Goal: Task Accomplishment & Management: Use online tool/utility

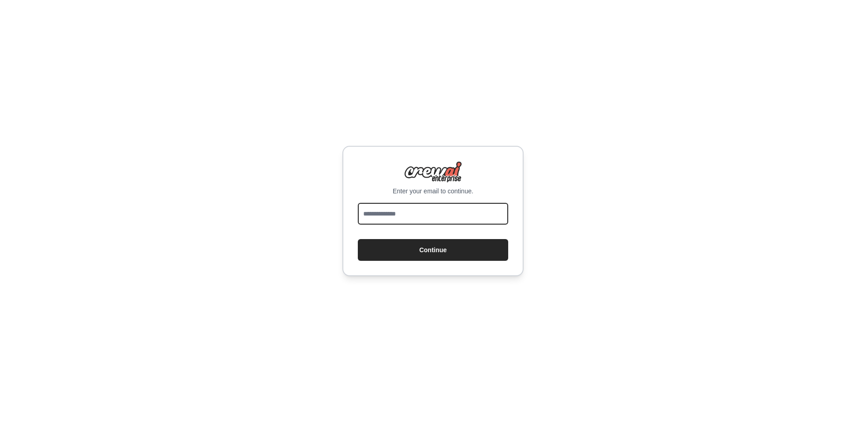
click at [430, 215] on input "email" at bounding box center [433, 214] width 150 height 22
type input "**********"
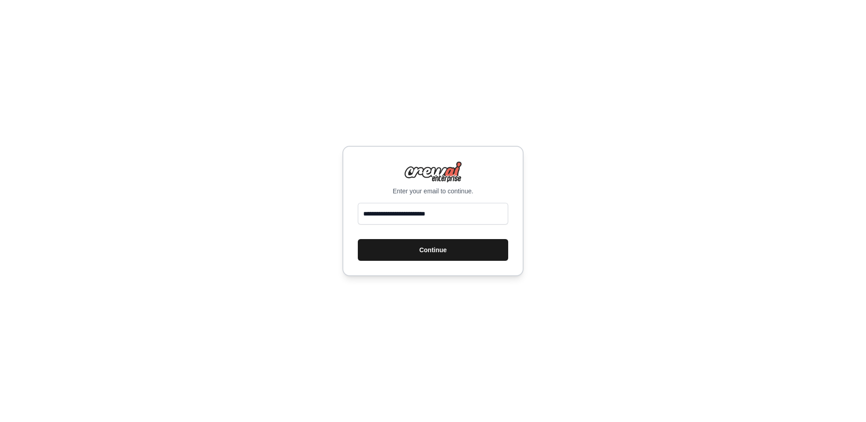
click at [416, 246] on button "Continue" at bounding box center [433, 250] width 150 height 22
click at [410, 248] on button "Continue" at bounding box center [433, 250] width 150 height 22
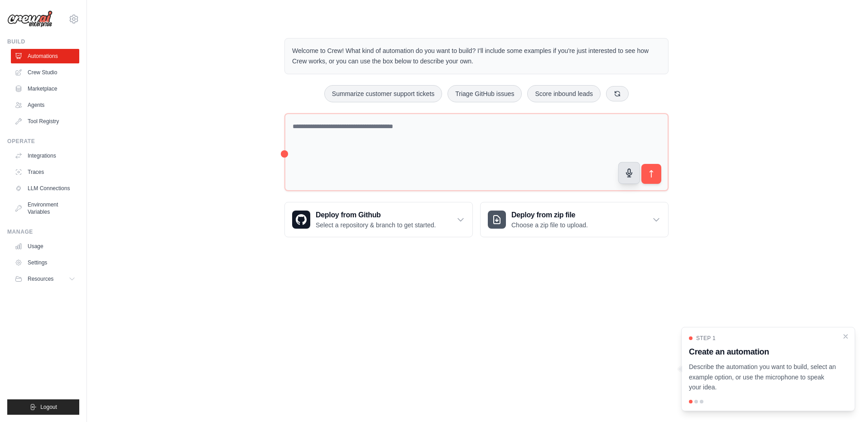
click at [632, 178] on icon "button" at bounding box center [630, 174] width 10 height 10
click at [737, 193] on div "Welcome to Crew! What kind of automation do you want to build? I'll include som…" at bounding box center [476, 138] width 750 height 228
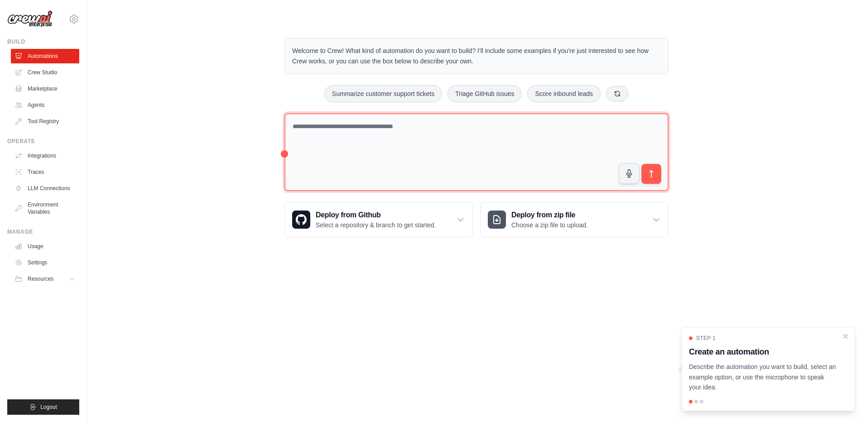
click at [322, 131] on textarea at bounding box center [477, 152] width 384 height 78
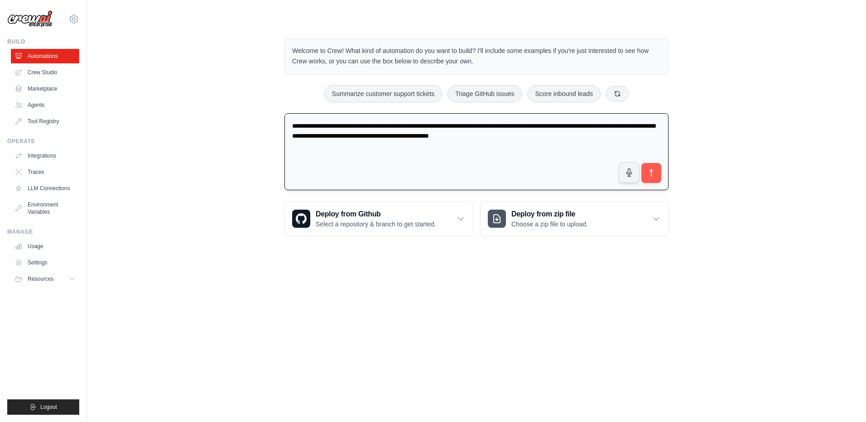
click at [534, 133] on textarea "**********" at bounding box center [477, 151] width 384 height 77
drag, startPoint x: 590, startPoint y: 128, endPoint x: 655, endPoint y: 124, distance: 65.3
click at [655, 124] on textarea "**********" at bounding box center [477, 151] width 384 height 77
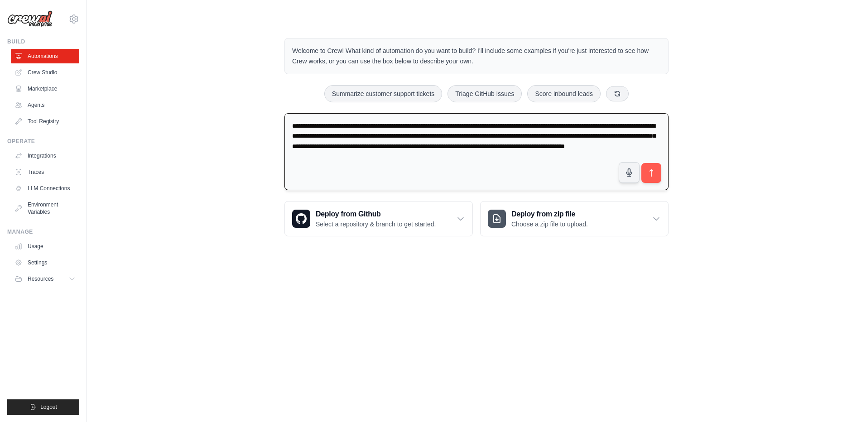
drag, startPoint x: 509, startPoint y: 149, endPoint x: 495, endPoint y: 145, distance: 14.0
drag, startPoint x: 604, startPoint y: 147, endPoint x: 621, endPoint y: 145, distance: 16.9
click at [621, 145] on textarea "**********" at bounding box center [477, 151] width 384 height 77
type textarea "**********"
click at [656, 175] on icon "submit" at bounding box center [652, 174] width 10 height 10
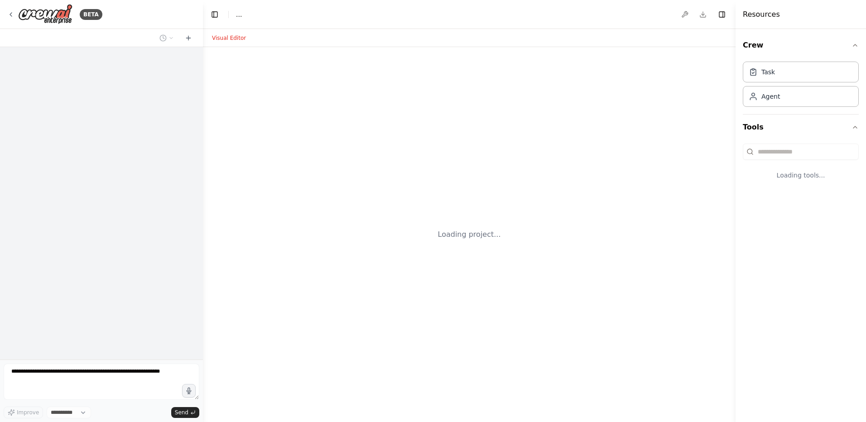
select select "****"
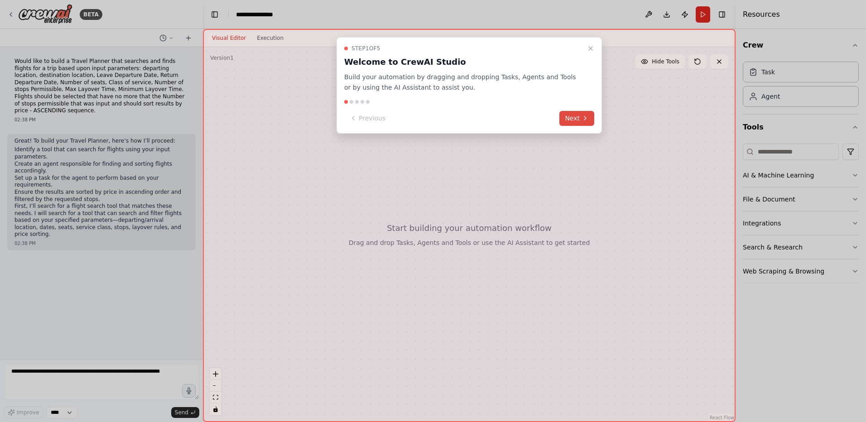
click at [572, 119] on button "Next" at bounding box center [577, 118] width 35 height 15
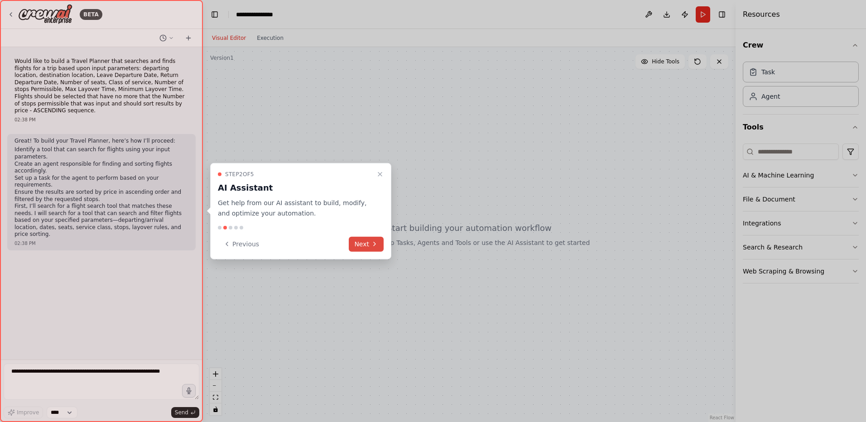
click at [364, 245] on button "Next" at bounding box center [366, 244] width 35 height 15
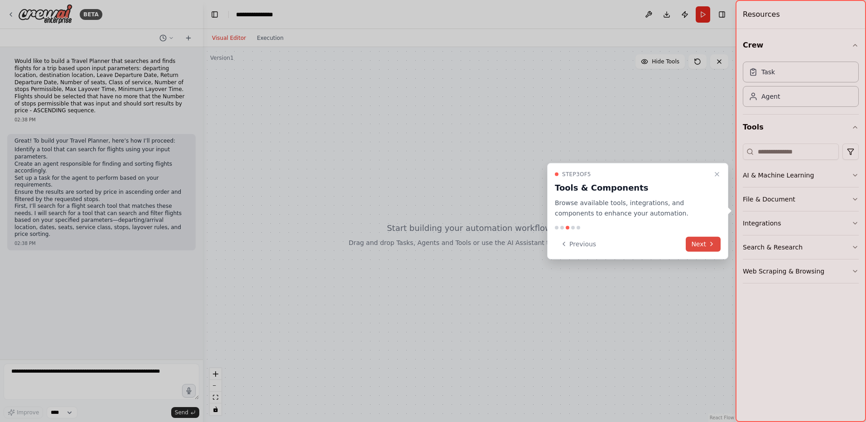
click at [694, 241] on button "Next" at bounding box center [703, 244] width 35 height 15
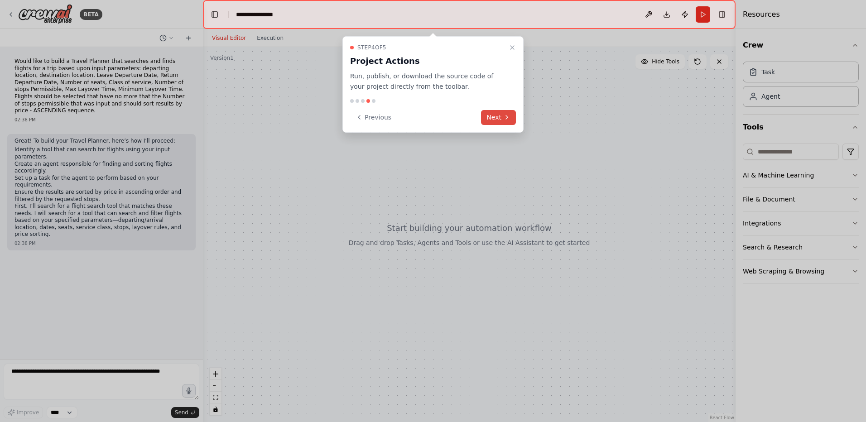
click at [497, 117] on button "Next" at bounding box center [498, 117] width 35 height 15
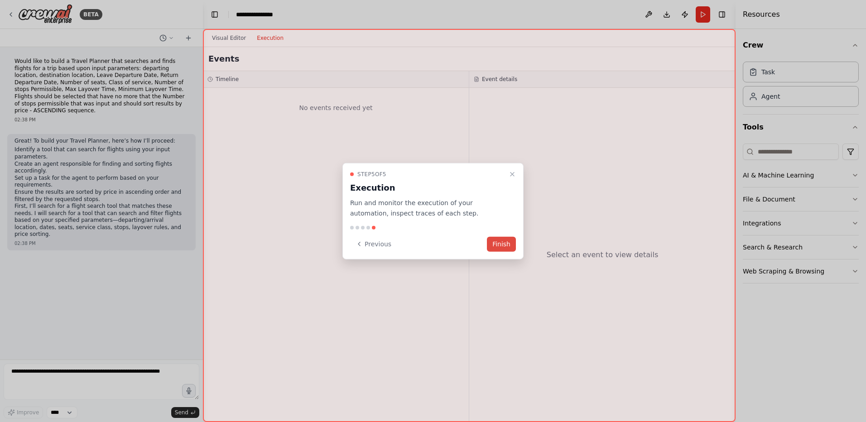
click at [499, 243] on button "Finish" at bounding box center [501, 244] width 29 height 15
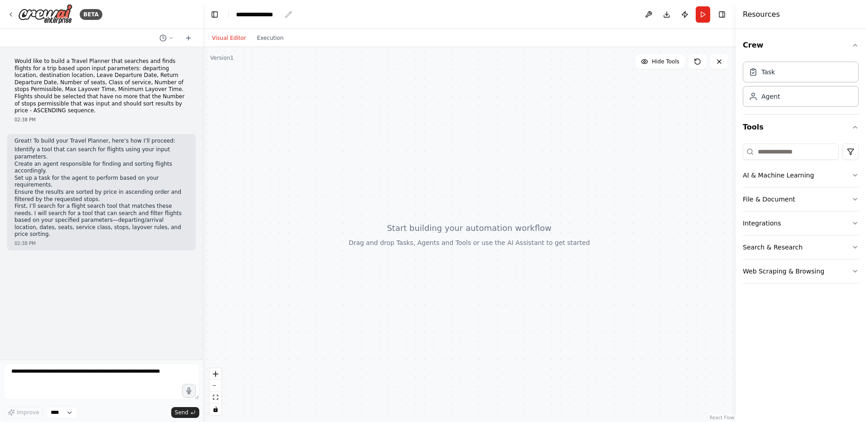
click at [262, 12] on div "**********" at bounding box center [258, 14] width 45 height 9
click at [857, 247] on icon "button" at bounding box center [855, 247] width 7 height 7
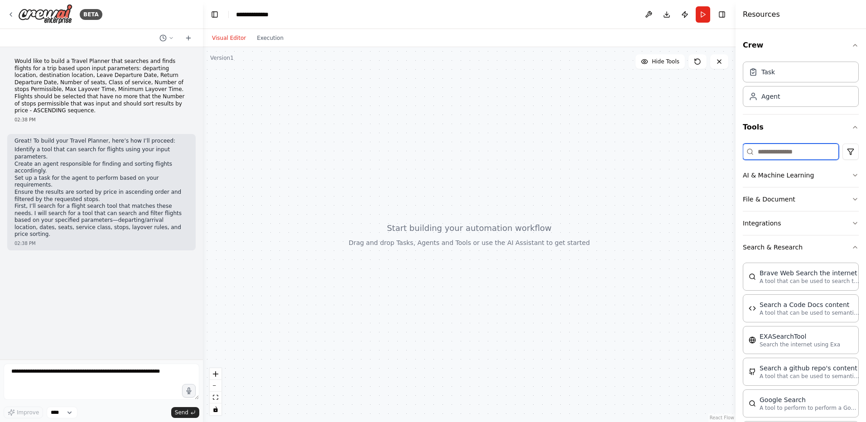
click at [773, 154] on input at bounding box center [791, 152] width 96 height 16
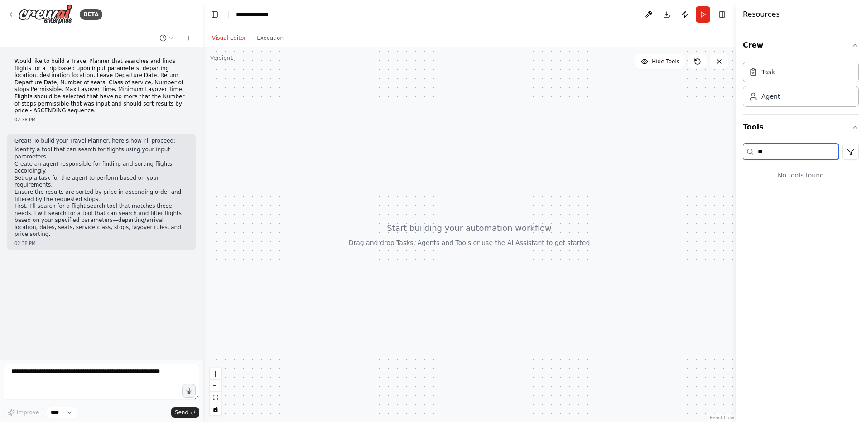
type input "*"
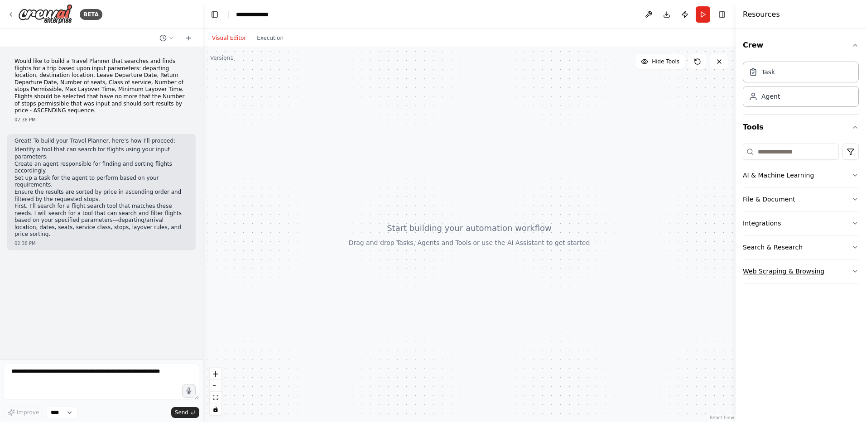
click at [854, 271] on icon "button" at bounding box center [855, 271] width 7 height 7
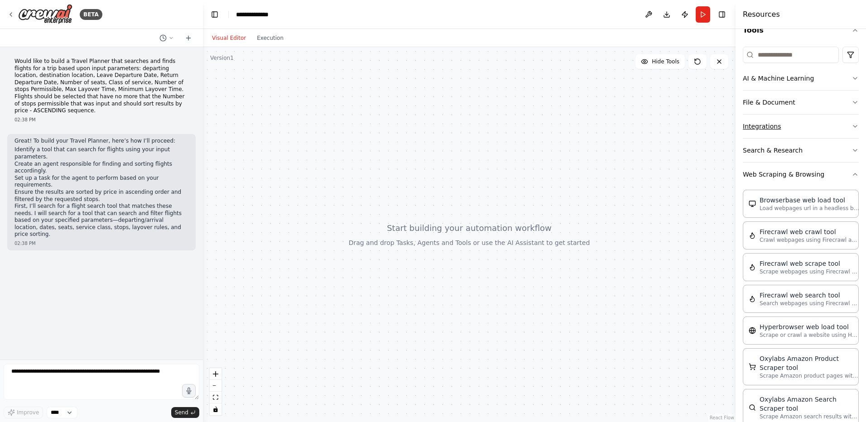
scroll to position [37, 0]
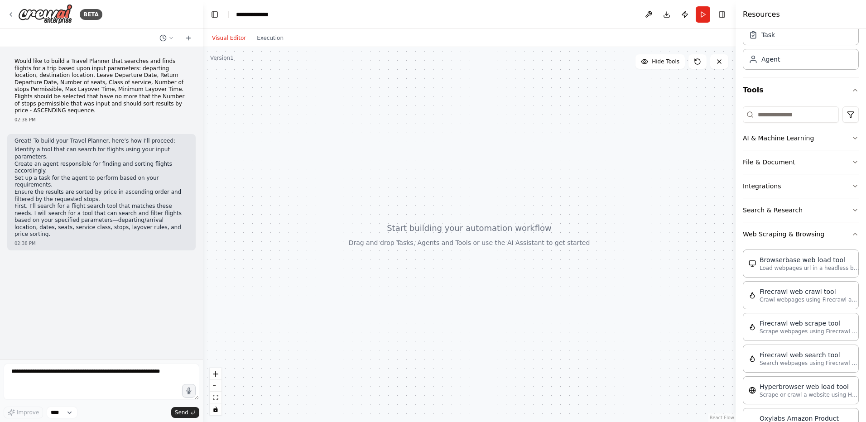
click at [852, 212] on icon "button" at bounding box center [855, 210] width 7 height 7
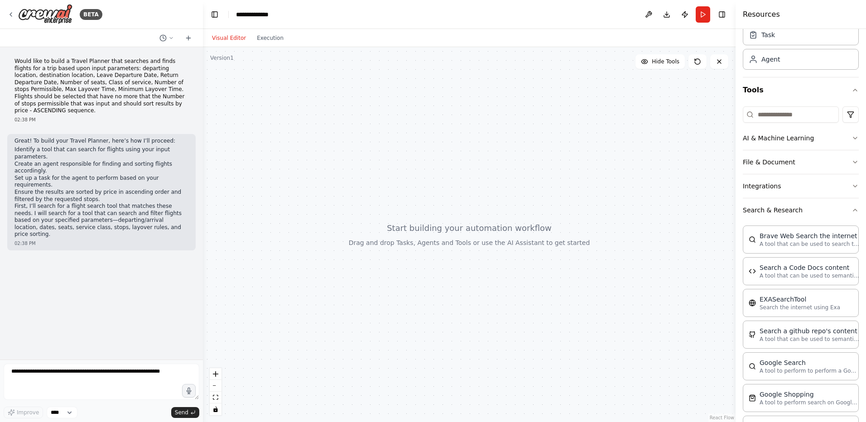
scroll to position [0, 0]
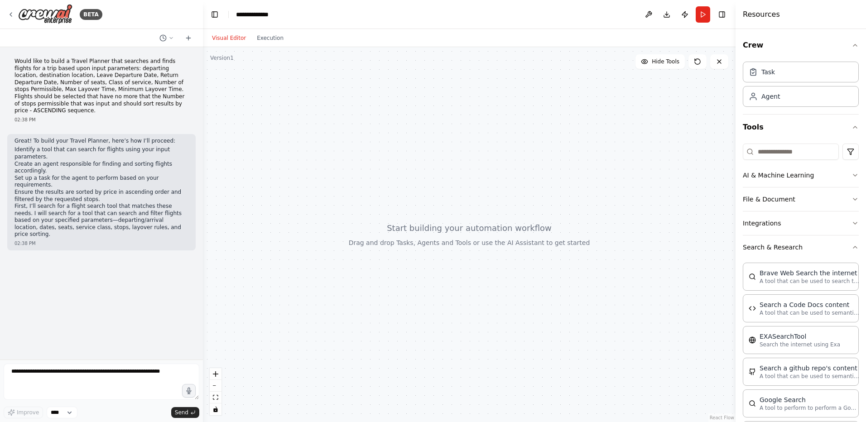
click at [397, 233] on div at bounding box center [469, 234] width 533 height 375
click at [80, 203] on p "First, I’ll search for a flight search tool that matches these needs. I will se…" at bounding box center [101, 220] width 174 height 35
click at [109, 203] on p "First, I’ll search for a flight search tool that matches these needs. I will se…" at bounding box center [101, 220] width 174 height 35
click at [852, 129] on icon "button" at bounding box center [855, 127] width 7 height 7
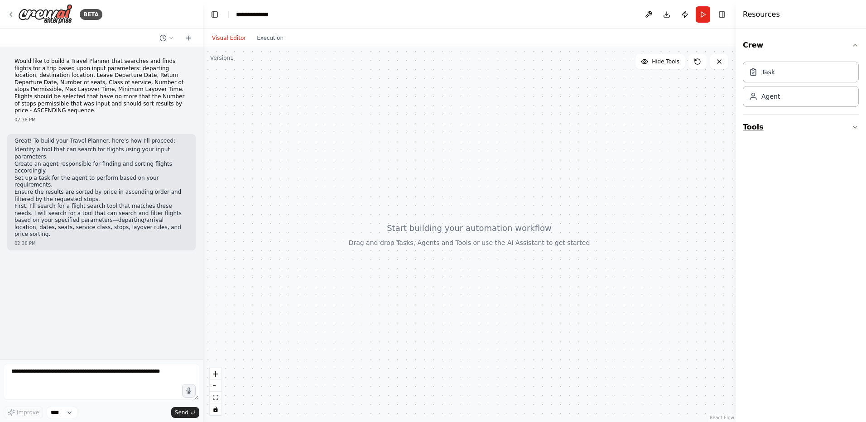
click at [856, 127] on icon "button" at bounding box center [855, 127] width 7 height 7
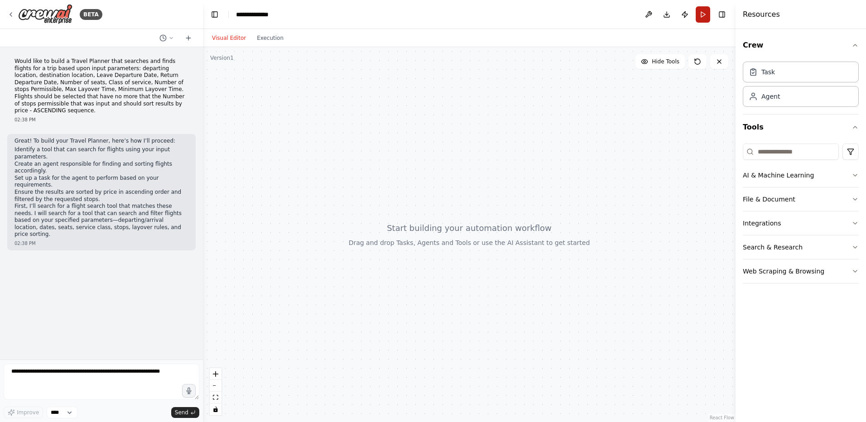
click at [701, 16] on button "Run" at bounding box center [703, 14] width 14 height 16
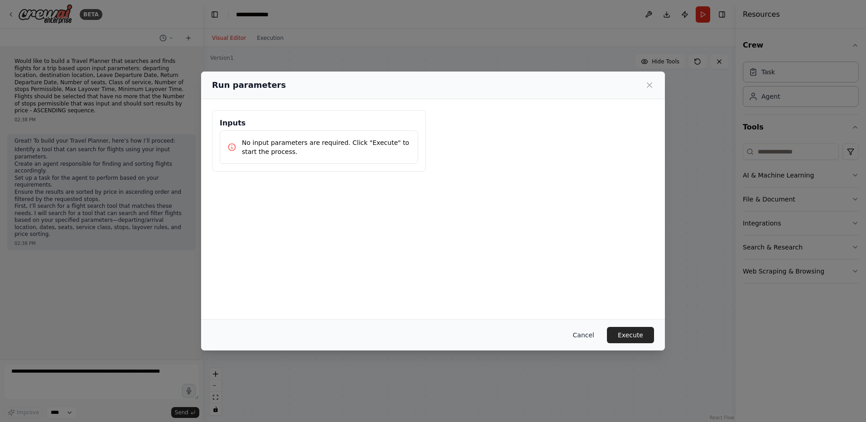
click at [591, 335] on button "Cancel" at bounding box center [584, 335] width 36 height 16
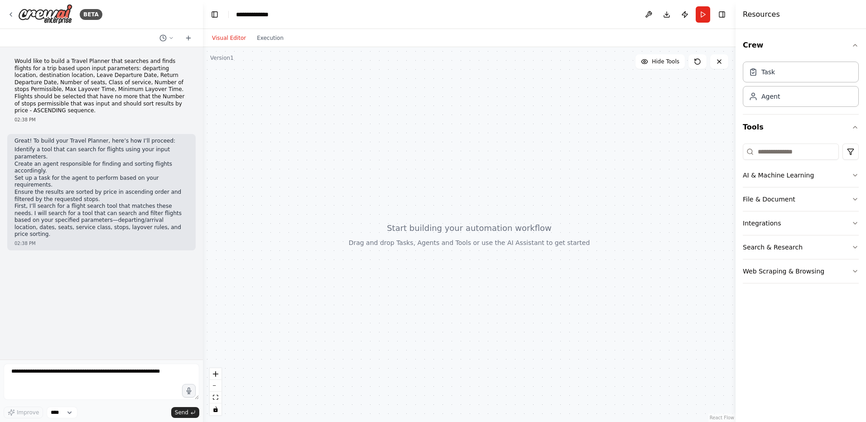
click at [168, 109] on div "Would like to build a Travel Planner that searches and finds flights for a trip…" at bounding box center [101, 90] width 188 height 72
click at [169, 39] on icon at bounding box center [171, 37] width 5 height 5
click at [169, 39] on div at bounding box center [101, 211] width 203 height 422
click at [137, 253] on div "Would like to build a Travel Planner that searches and finds flights for a trip…" at bounding box center [101, 203] width 203 height 313
click at [130, 203] on p "First, I’ll search for a flight search tool that matches these needs. I will se…" at bounding box center [101, 220] width 174 height 35
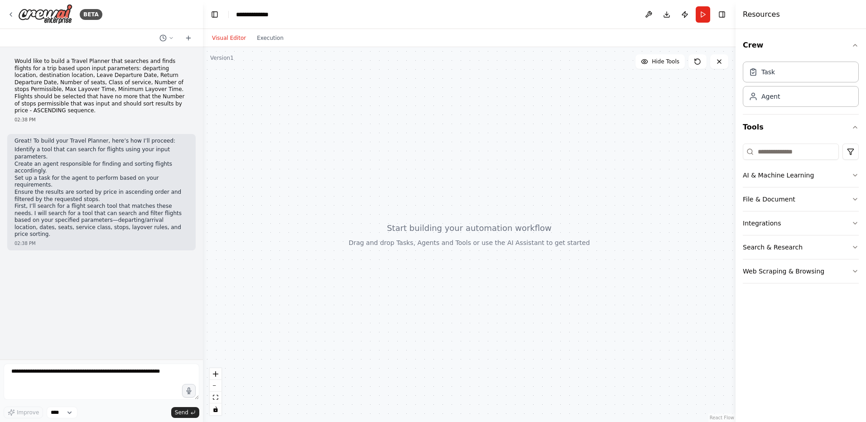
click at [44, 243] on div "Would like to build a Travel Planner that searches and finds flights for a trip…" at bounding box center [101, 203] width 203 height 313
click at [39, 379] on textarea at bounding box center [102, 382] width 196 height 36
type textarea "**********"
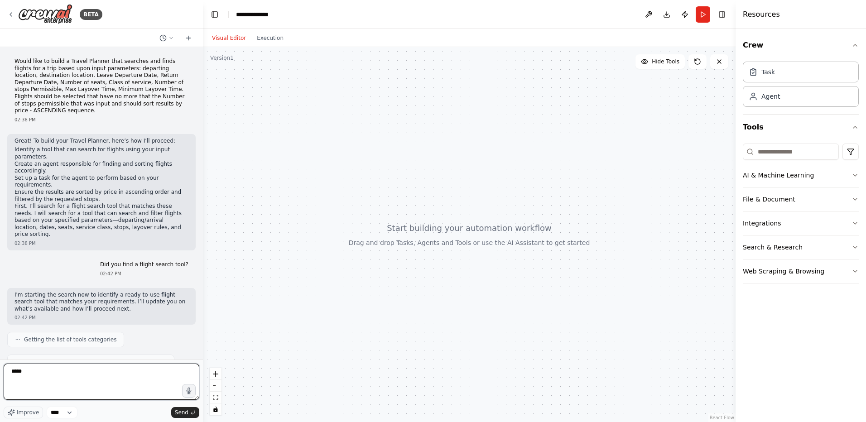
type textarea "******"
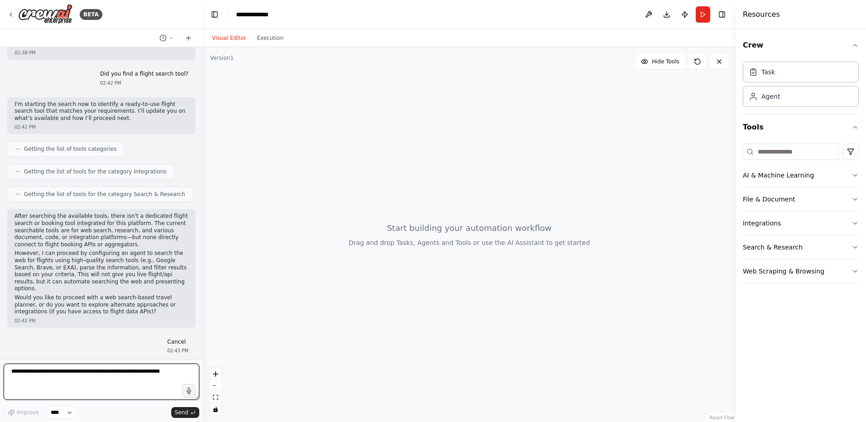
scroll to position [198, 0]
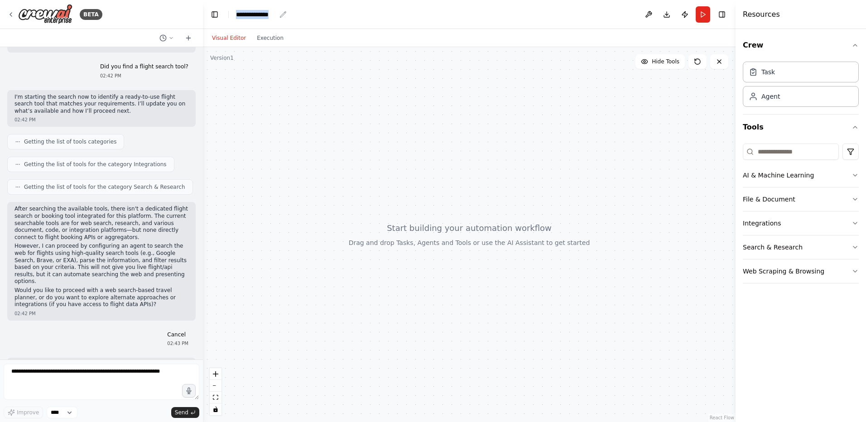
drag, startPoint x: 275, startPoint y: 12, endPoint x: 237, endPoint y: 11, distance: 38.5
click at [237, 11] on div "**********" at bounding box center [256, 14] width 40 height 9
drag, startPoint x: 668, startPoint y: 17, endPoint x: 633, endPoint y: 20, distance: 35.5
click at [633, 20] on header "Toggle Left Sidebar Studio ******* Download Publish Run Toggle Right Sidebar" at bounding box center [469, 14] width 533 height 29
drag, startPoint x: 667, startPoint y: 15, endPoint x: 590, endPoint y: 18, distance: 77.5
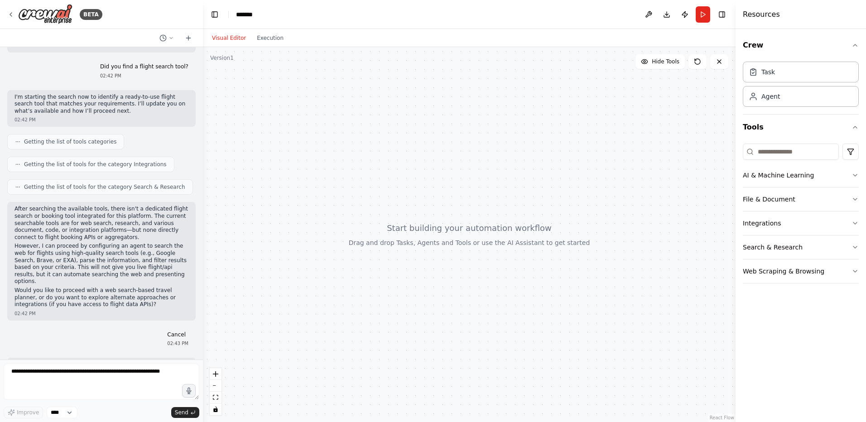
click at [590, 18] on header "Toggle Left Sidebar Studio ******* Download Publish Run Toggle Right Sidebar" at bounding box center [469, 14] width 533 height 29
click at [189, 38] on icon at bounding box center [188, 38] width 4 height 0
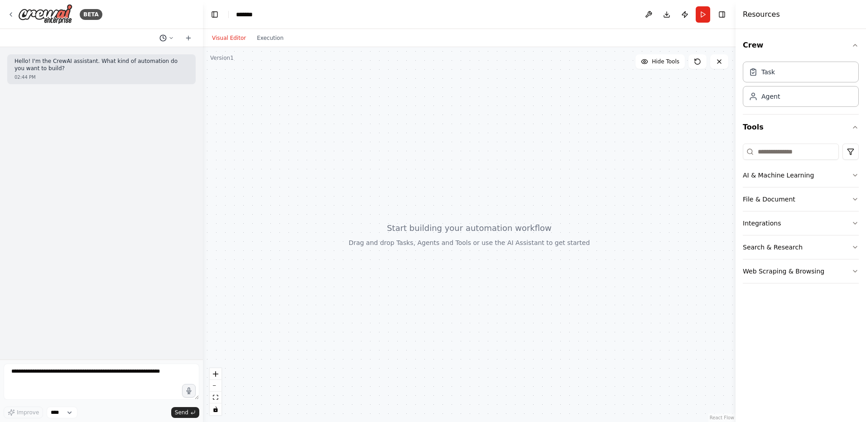
click at [169, 38] on icon at bounding box center [171, 37] width 5 height 5
click at [133, 60] on button "Untitled Today 02:44 PM" at bounding box center [149, 56] width 108 height 14
click at [170, 39] on icon at bounding box center [171, 37] width 5 height 5
click at [140, 69] on span "Cancel" at bounding box center [127, 71] width 59 height 7
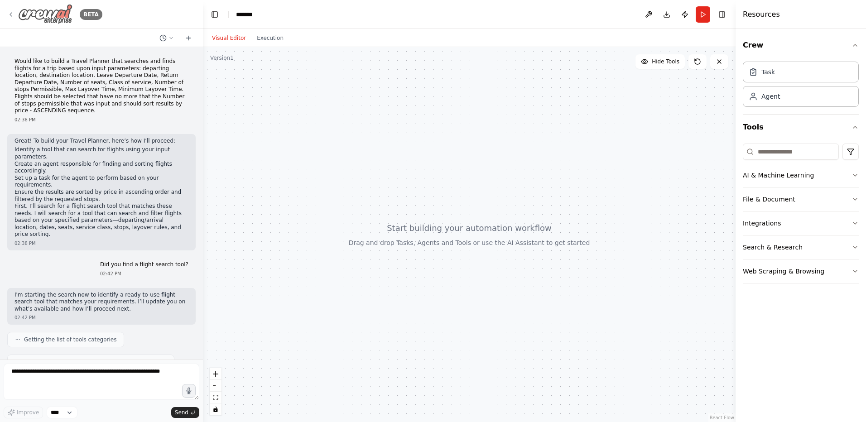
click at [11, 12] on icon at bounding box center [10, 14] width 7 height 7
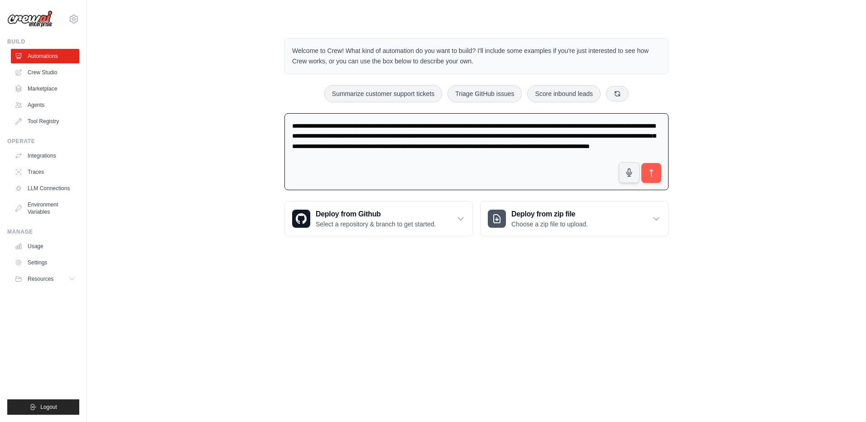
drag, startPoint x: 440, startPoint y: 142, endPoint x: 267, endPoint y: 99, distance: 178.5
click at [267, 99] on div "Welcome to Crew! What kind of automation do you want to build? I'll include som…" at bounding box center [476, 137] width 750 height 227
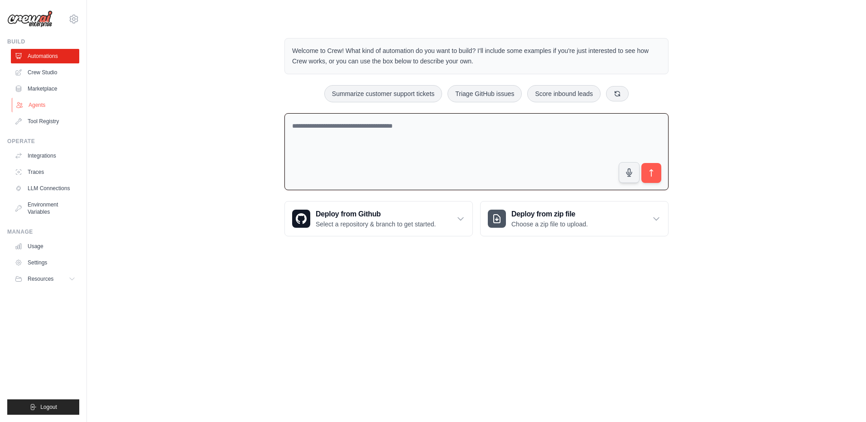
click at [34, 106] on link "Agents" at bounding box center [46, 105] width 68 height 14
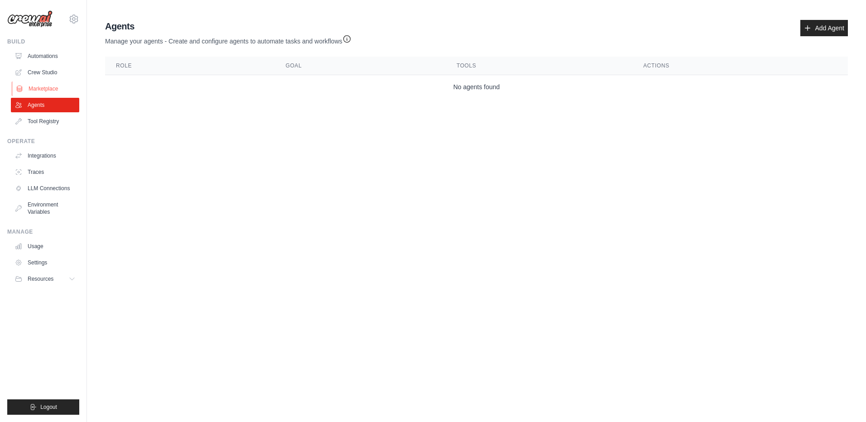
click at [31, 90] on link "Marketplace" at bounding box center [46, 89] width 68 height 14
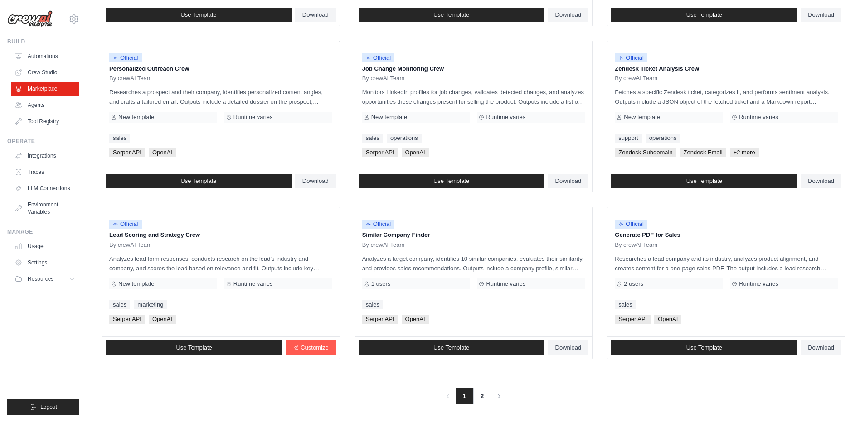
scroll to position [417, 0]
